Goal: Task Accomplishment & Management: Use online tool/utility

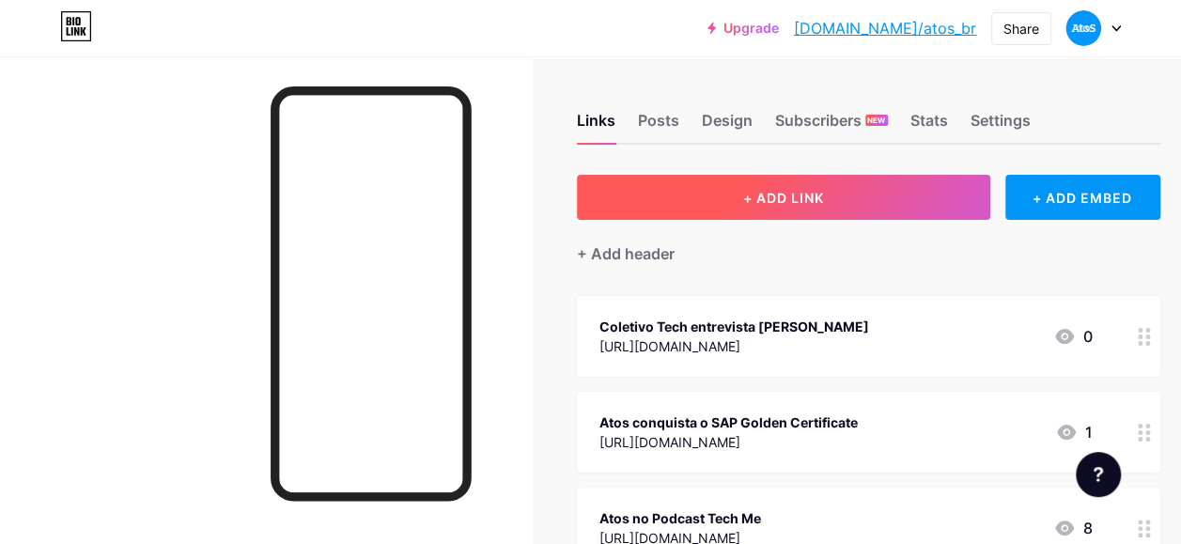
click at [772, 202] on span "+ ADD LINK" at bounding box center [783, 198] width 81 height 16
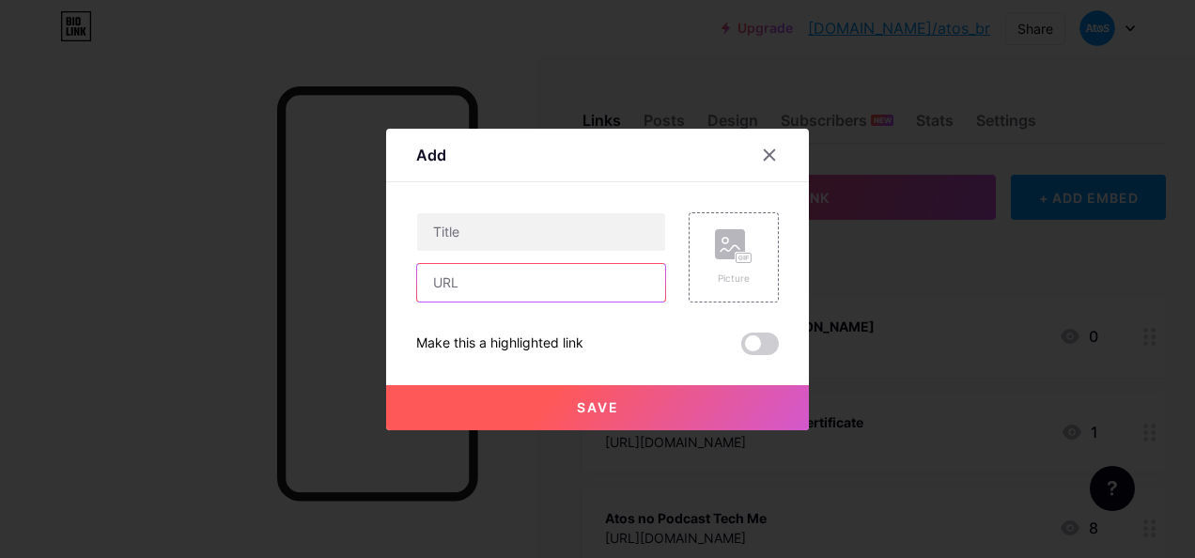
click at [475, 298] on input "text" at bounding box center [541, 283] width 248 height 38
paste input "https://atos.net/pt-br/brasil/atos-no-sap-now-ai-tour-2025"
type input "https://atos.net/pt-br/brasil/atos-no-sap-now-ai-tour-2025"
click at [493, 250] on div at bounding box center [541, 231] width 250 height 39
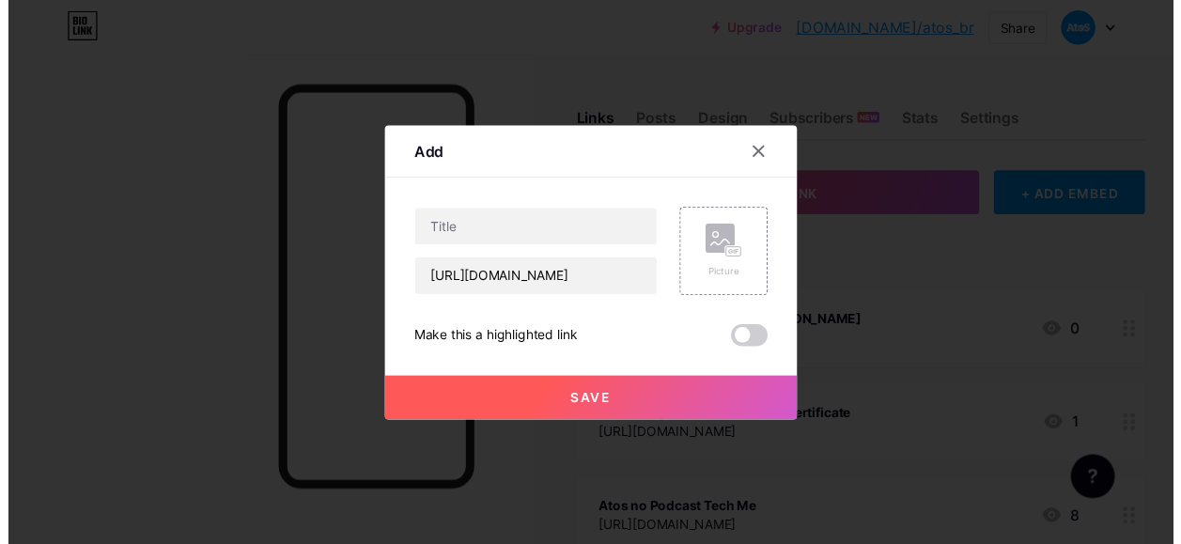
scroll to position [0, 0]
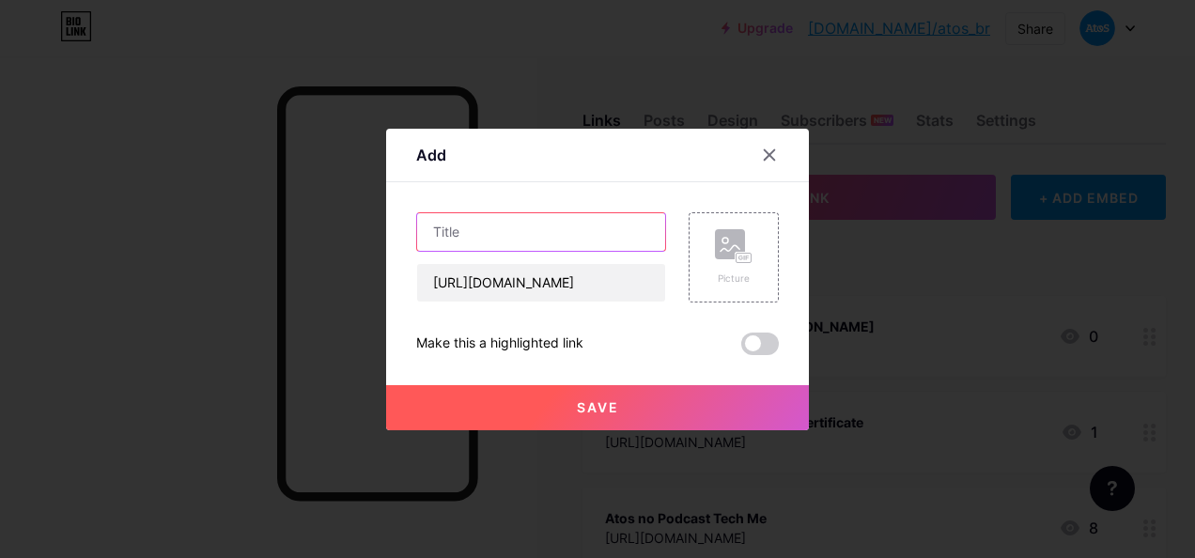
click at [489, 241] on input "text" at bounding box center [541, 232] width 248 height 38
type input "Atos no SAP NOW AI Tour Brazil!"
click at [755, 349] on span at bounding box center [760, 344] width 38 height 23
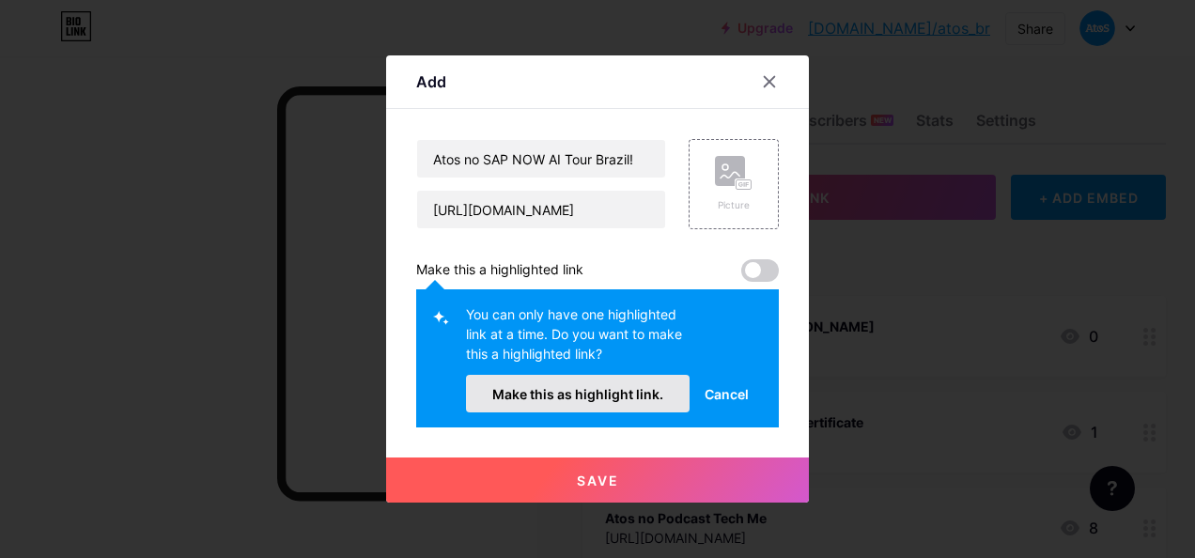
click at [594, 396] on span "Make this as highlight link." at bounding box center [577, 394] width 171 height 16
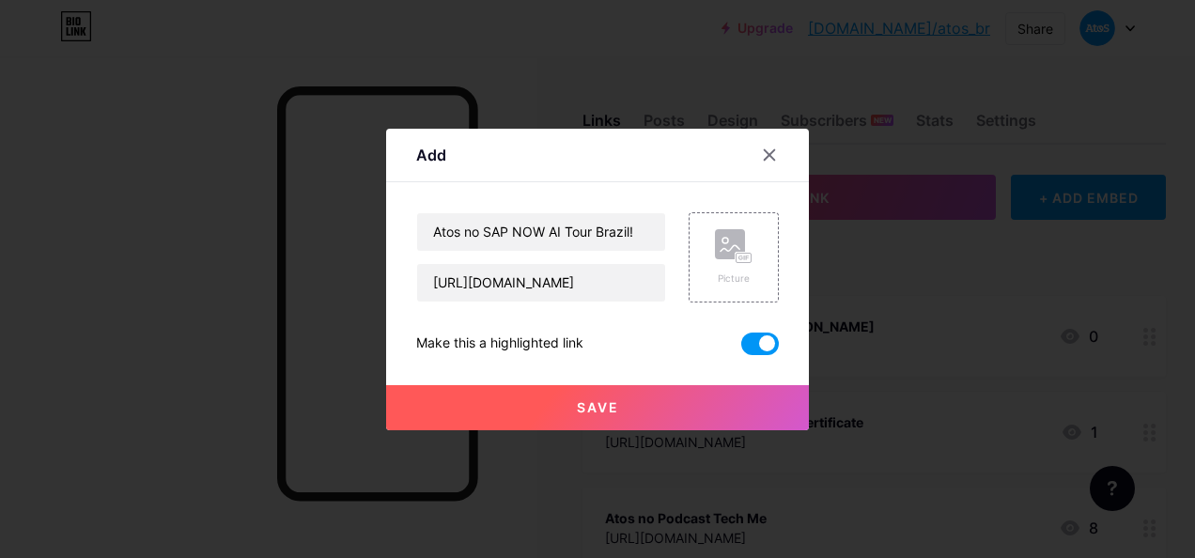
click at [580, 411] on span "Save" at bounding box center [598, 407] width 42 height 16
